Goal: Book appointment/travel/reservation

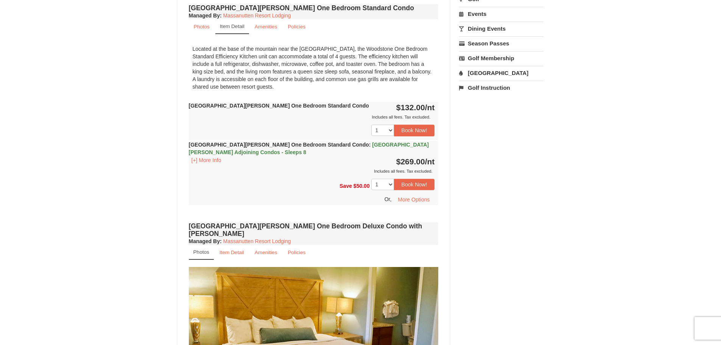
scroll to position [265, 0]
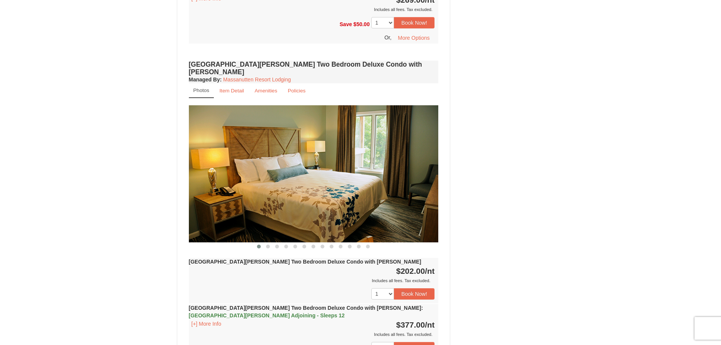
scroll to position [795, 0]
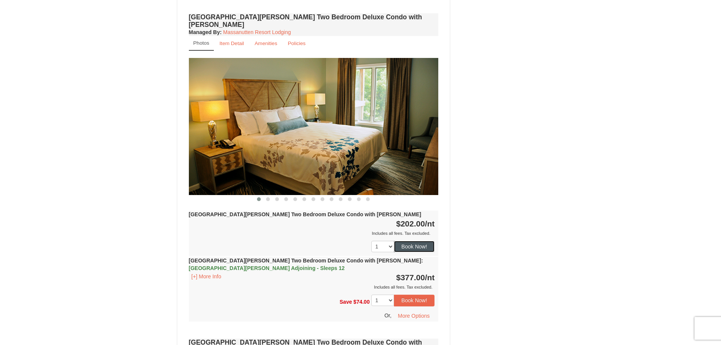
click at [419, 241] on button "Book Now!" at bounding box center [414, 246] width 41 height 11
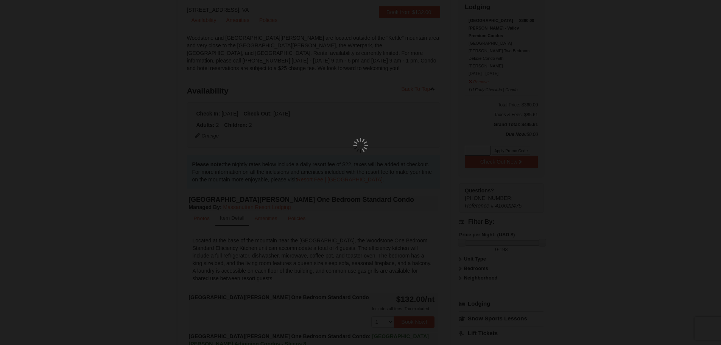
scroll to position [66, 0]
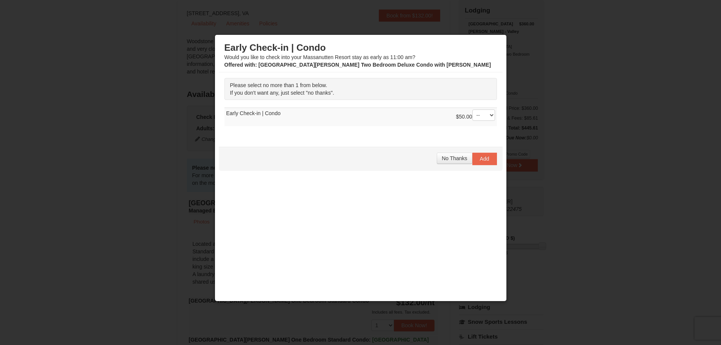
click at [80, 130] on div at bounding box center [360, 172] width 721 height 345
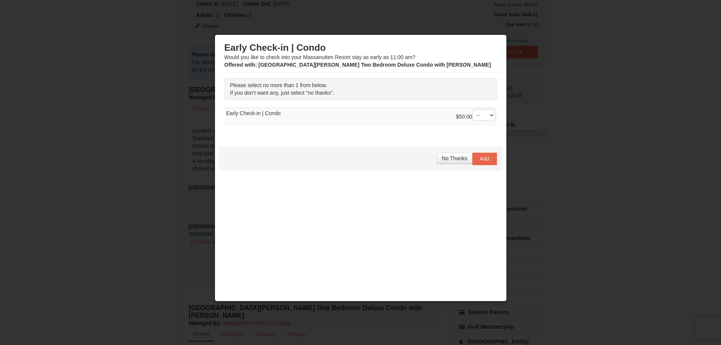
scroll to position [180, 0]
click at [453, 158] on span "No Thanks" at bounding box center [454, 158] width 25 height 6
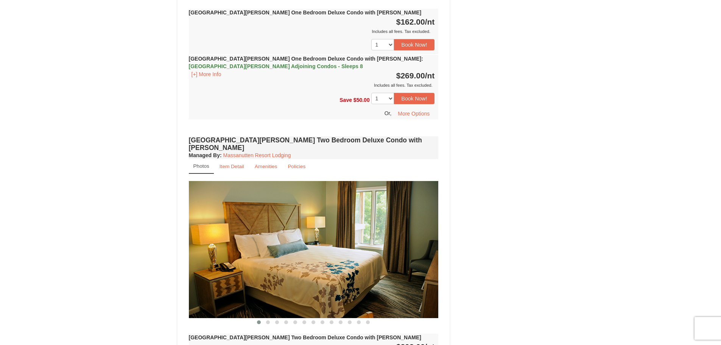
scroll to position [861, 0]
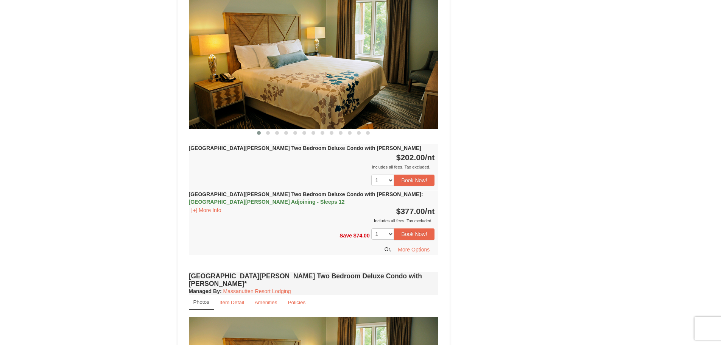
click at [329, 79] on img at bounding box center [314, 60] width 250 height 137
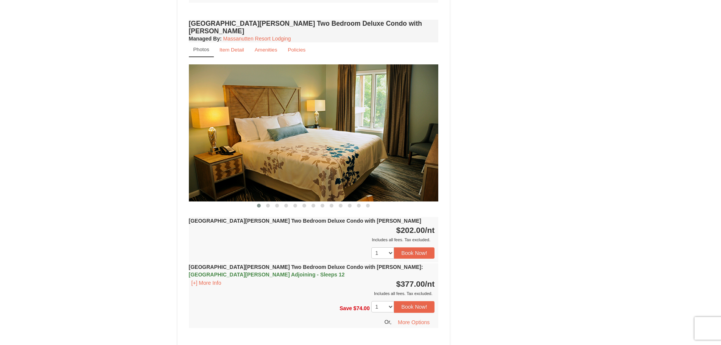
scroll to position [785, 0]
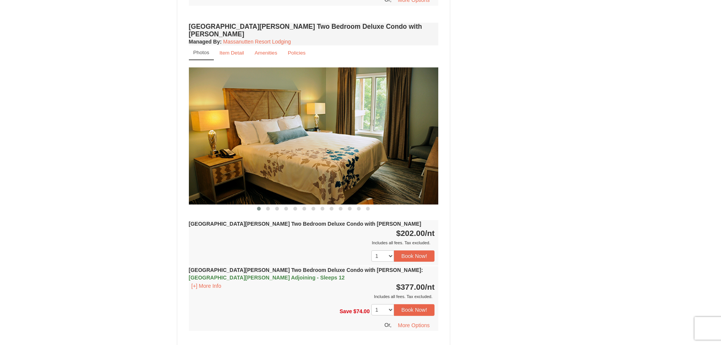
click at [359, 132] on img at bounding box center [314, 135] width 250 height 137
click at [311, 157] on img at bounding box center [314, 135] width 250 height 137
click at [266, 205] on button at bounding box center [267, 209] width 9 height 8
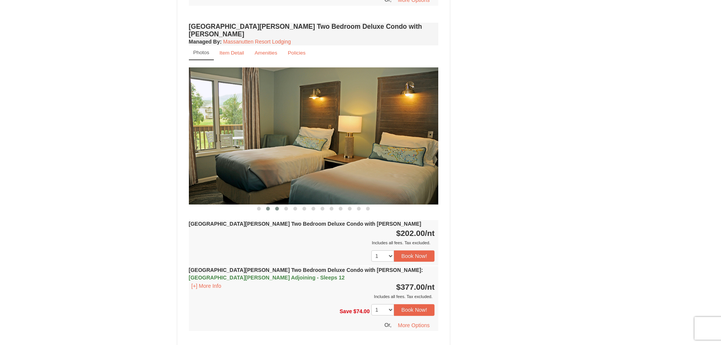
click at [276, 207] on span at bounding box center [277, 209] width 4 height 4
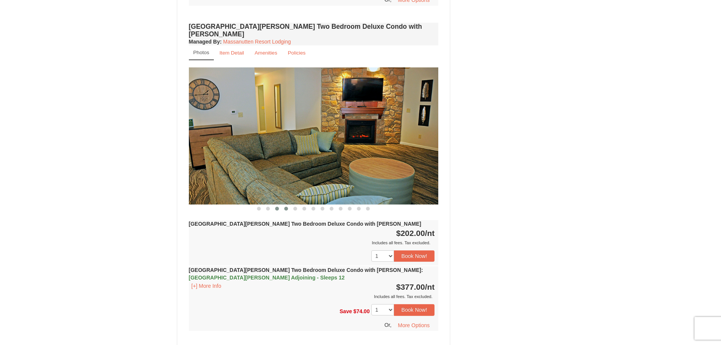
click at [286, 207] on span at bounding box center [286, 209] width 4 height 4
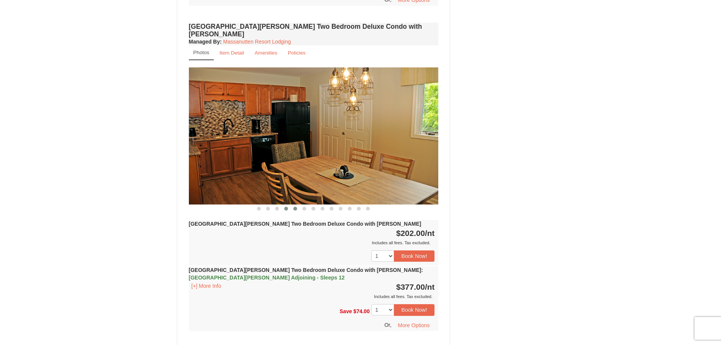
click at [295, 205] on button at bounding box center [295, 209] width 9 height 8
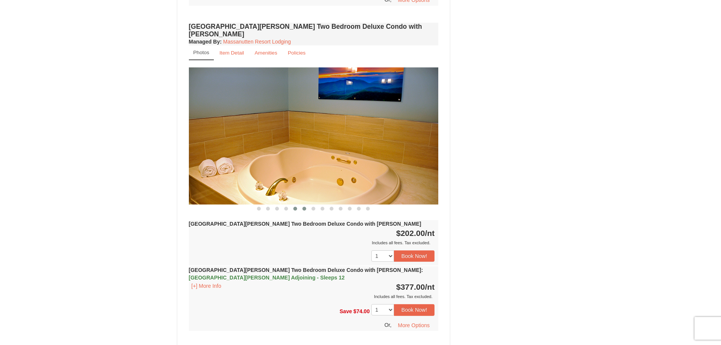
click at [305, 205] on button at bounding box center [304, 209] width 9 height 8
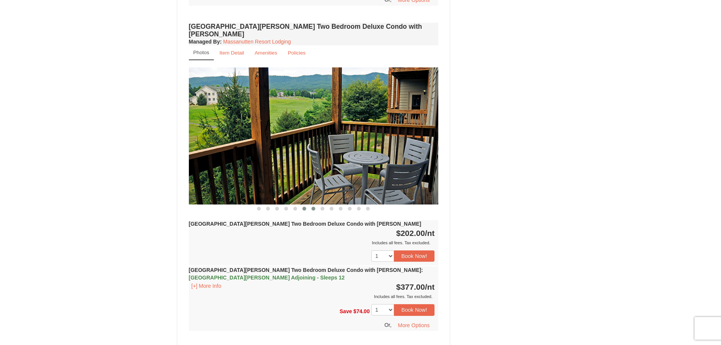
click at [314, 207] on span at bounding box center [313, 209] width 4 height 4
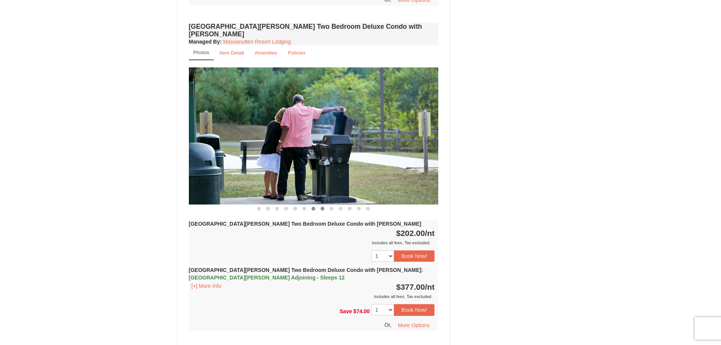
click at [320, 205] on button at bounding box center [322, 209] width 9 height 8
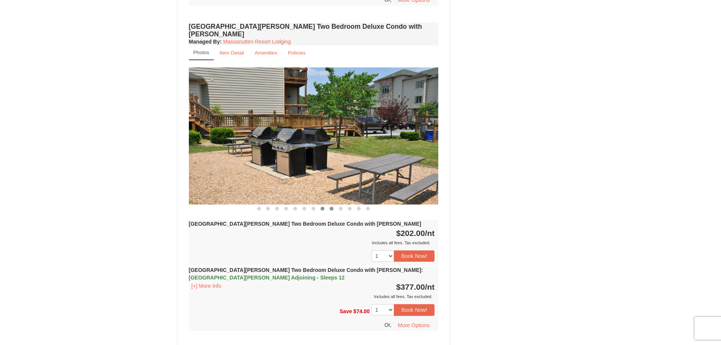
click at [330, 207] on span at bounding box center [332, 209] width 4 height 4
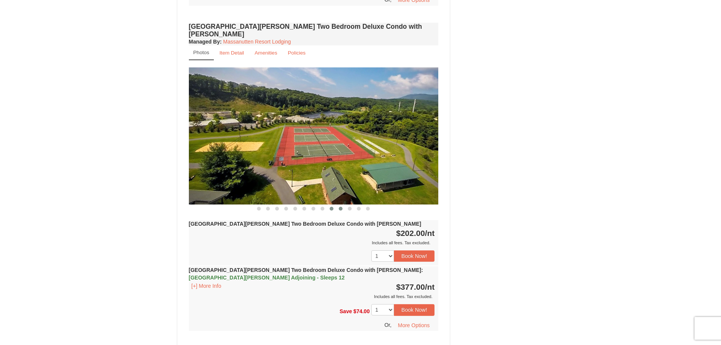
click at [340, 207] on span at bounding box center [341, 209] width 4 height 4
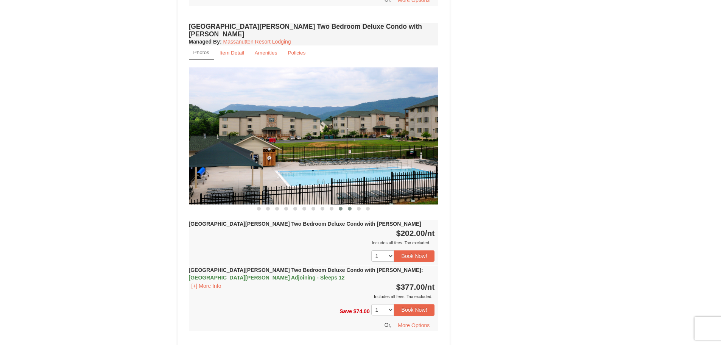
click at [350, 205] on button at bounding box center [349, 209] width 9 height 8
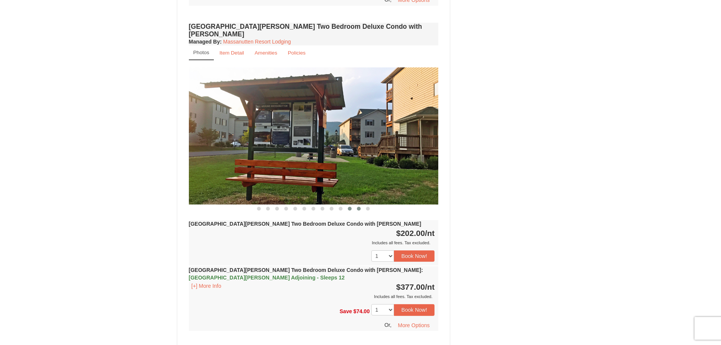
click at [359, 205] on button at bounding box center [358, 209] width 9 height 8
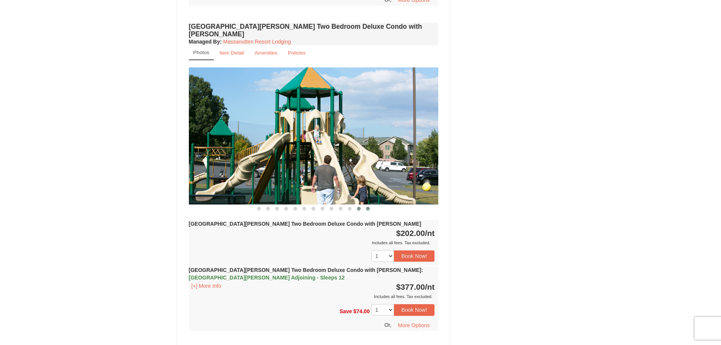
click at [366, 205] on button at bounding box center [367, 209] width 9 height 8
